Goal: Task Accomplishment & Management: Manage account settings

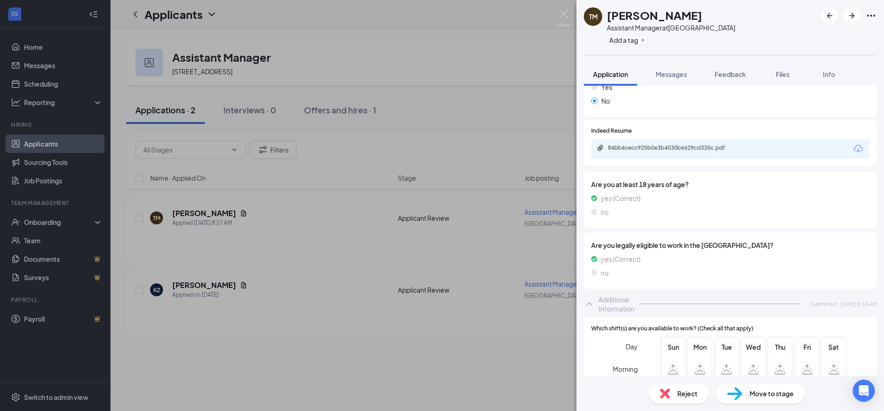
scroll to position [123, 0]
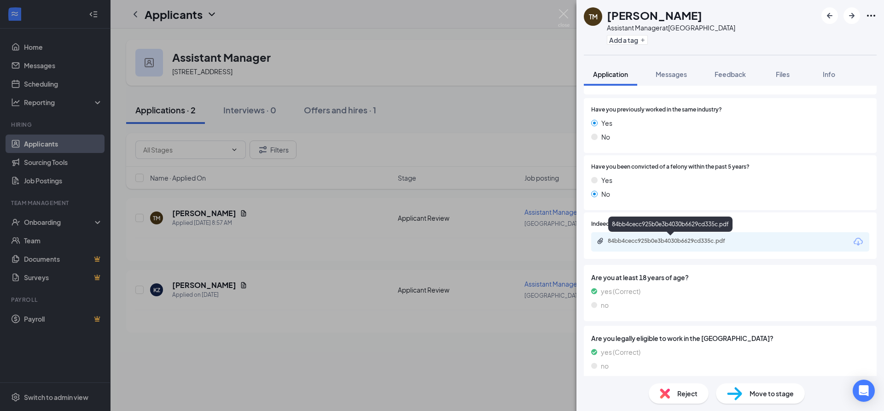
click at [652, 237] on div "84bb4cecc925b0e3b4030b6629cd335c.pdf" at bounding box center [672, 240] width 129 height 7
click at [482, 114] on div "TM [PERSON_NAME] Assistant Manager at [GEOGRAPHIC_DATA] Add a tag Application M…" at bounding box center [442, 205] width 884 height 411
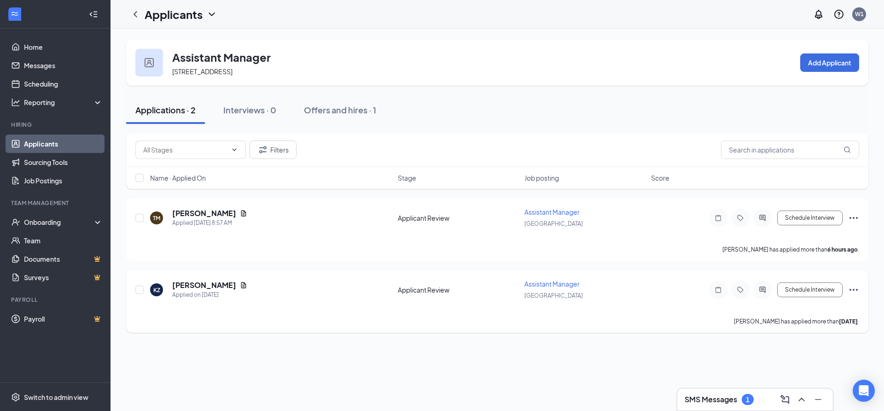
click at [854, 289] on icon "Ellipses" at bounding box center [853, 289] width 11 height 11
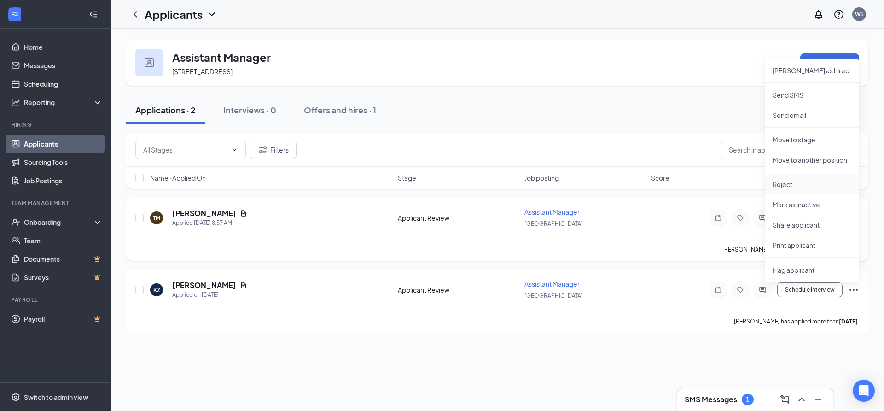
click at [779, 186] on p "Reject" at bounding box center [812, 184] width 79 height 9
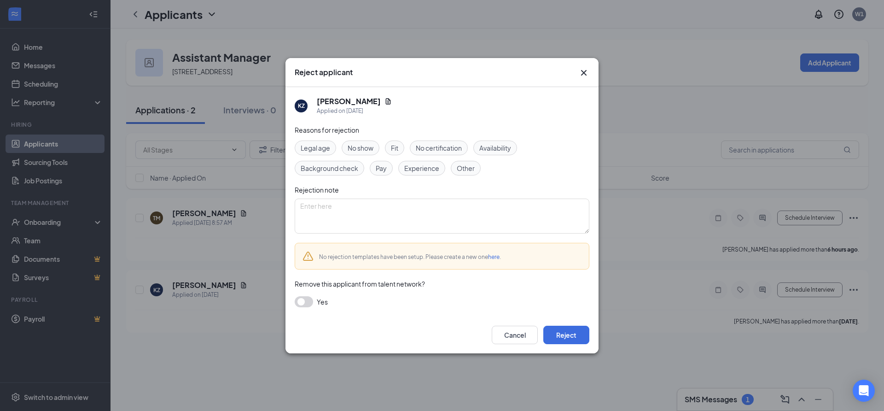
click at [593, 334] on div "Cancel Reject" at bounding box center [442, 334] width 313 height 37
click at [577, 334] on button "Reject" at bounding box center [566, 335] width 46 height 18
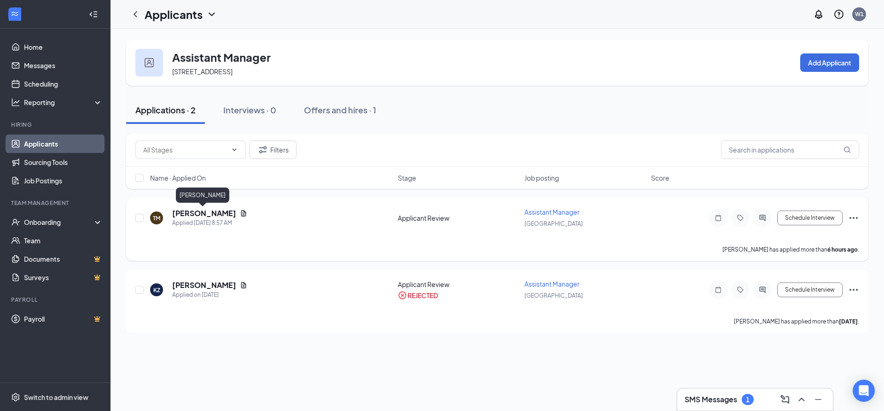
click at [182, 210] on h5 "[PERSON_NAME]" at bounding box center [204, 213] width 64 height 10
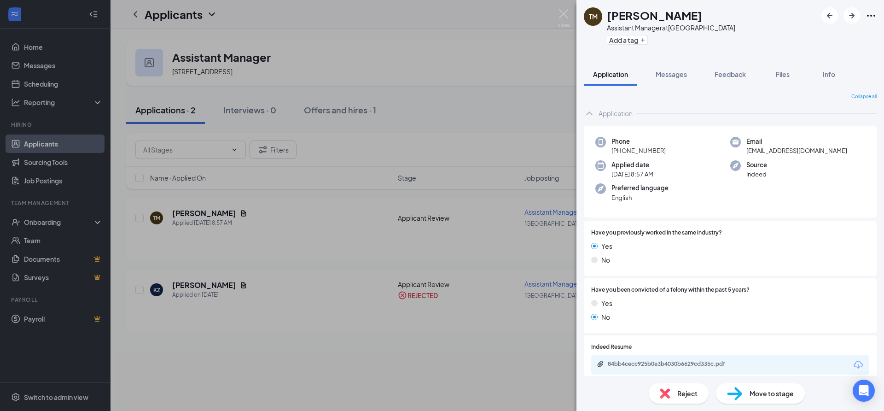
click at [453, 126] on div "TM [PERSON_NAME] Assistant Manager at [GEOGRAPHIC_DATA] Add a tag Application M…" at bounding box center [442, 205] width 884 height 411
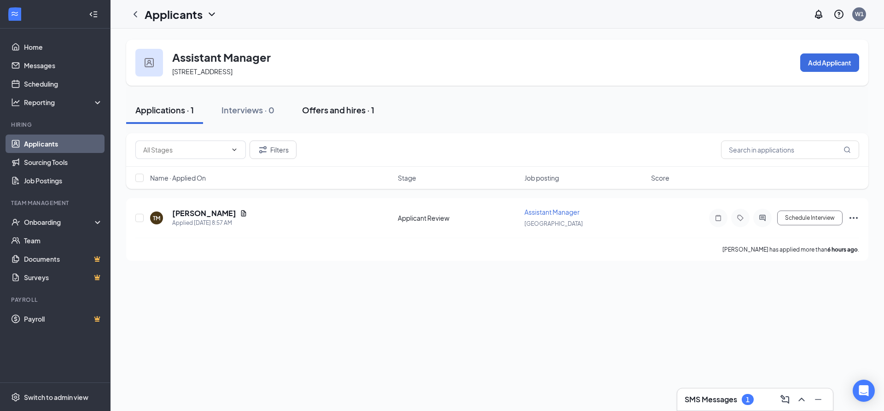
click at [346, 104] on button "Offers and hires · 1" at bounding box center [338, 110] width 91 height 28
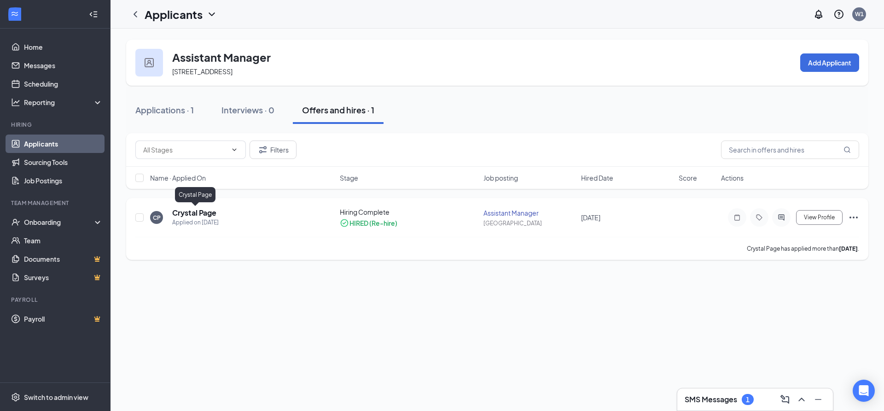
click at [195, 213] on h5 "Crystal Page" at bounding box center [194, 213] width 44 height 10
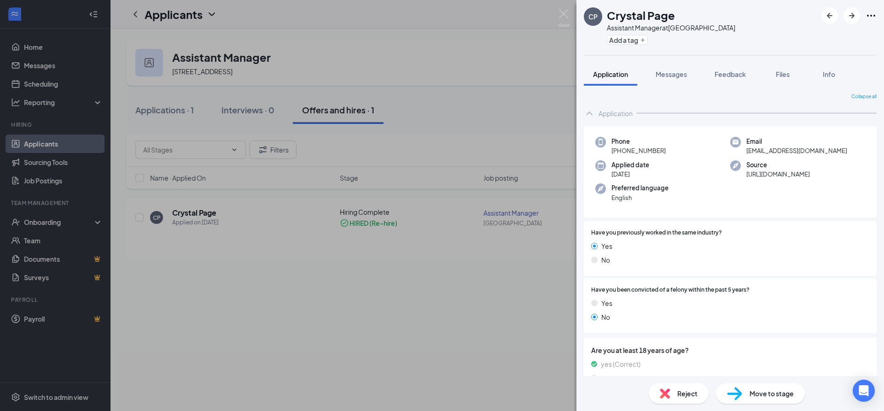
click at [485, 80] on div "CP Crystal Page Assistant Manager at [GEOGRAPHIC_DATA] Add a tag Application Me…" at bounding box center [442, 205] width 884 height 411
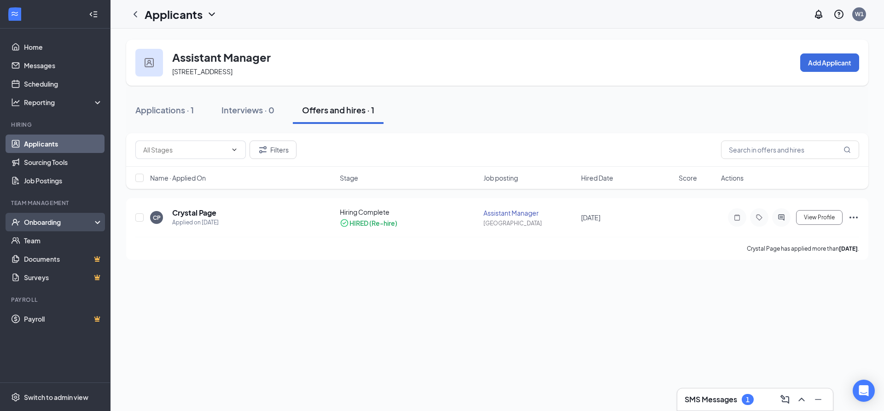
click at [42, 220] on div "Onboarding" at bounding box center [59, 221] width 71 height 9
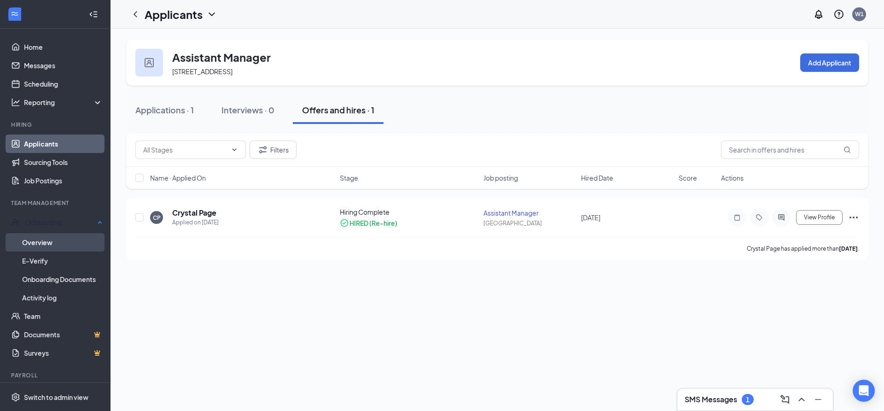
click at [42, 237] on link "Overview" at bounding box center [62, 242] width 81 height 18
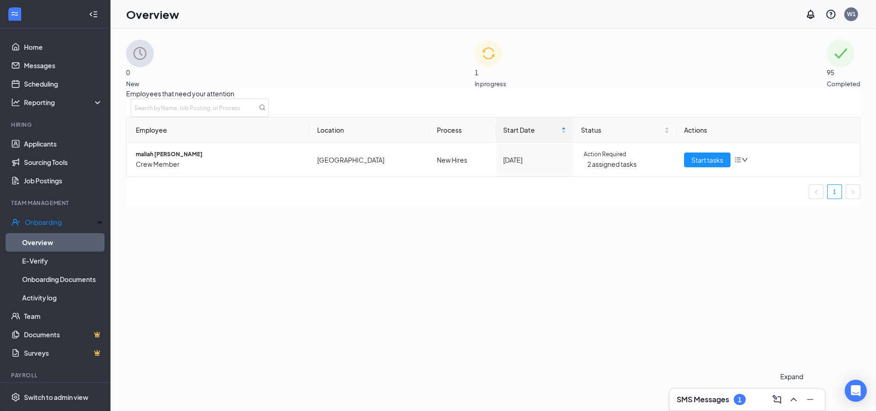
click at [793, 396] on icon "ChevronUp" at bounding box center [793, 399] width 11 height 11
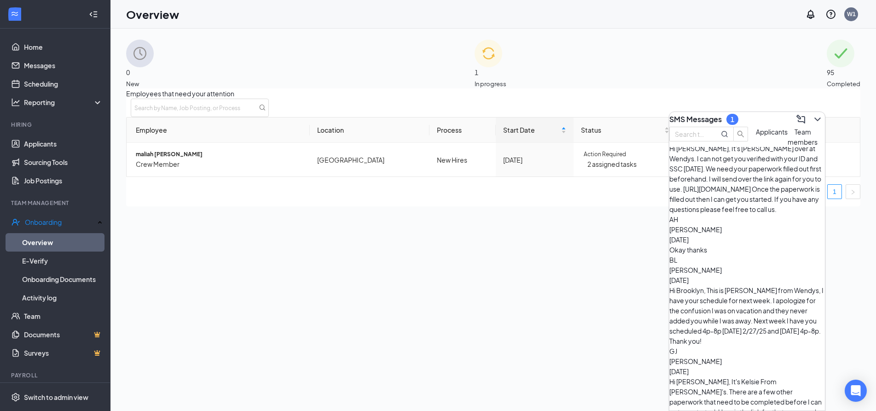
scroll to position [9, 0]
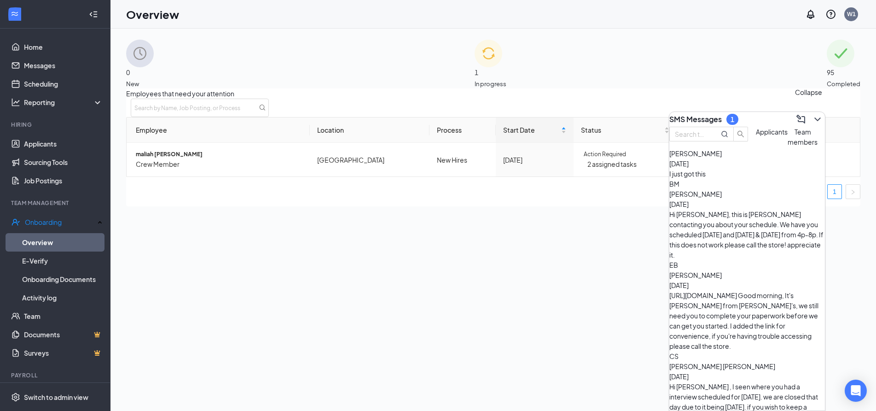
click at [812, 114] on icon "ChevronDown" at bounding box center [817, 119] width 11 height 11
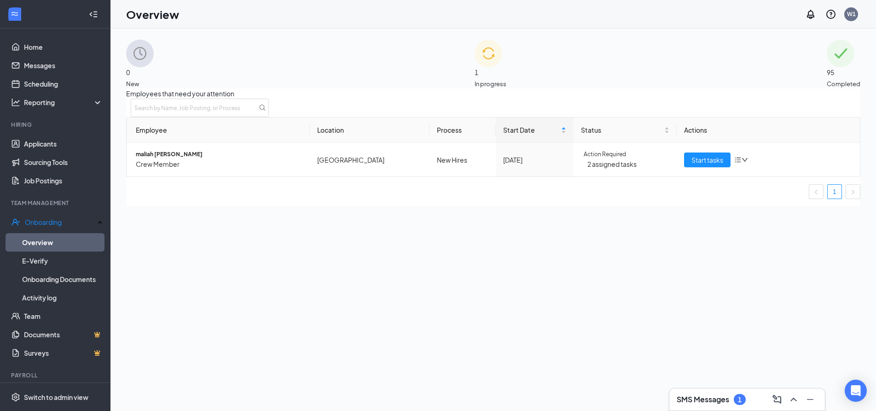
scroll to position [0, 0]
click at [164, 159] on span "maliah [PERSON_NAME]" at bounding box center [219, 154] width 167 height 9
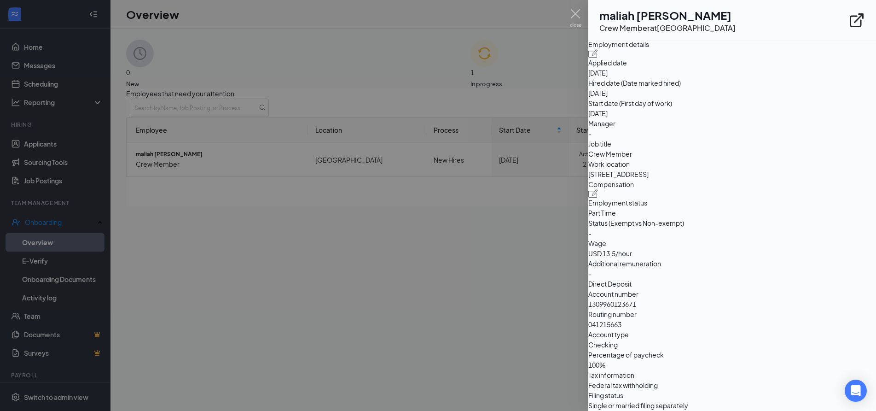
scroll to position [737, 0]
